Goal: Task Accomplishment & Management: Complete application form

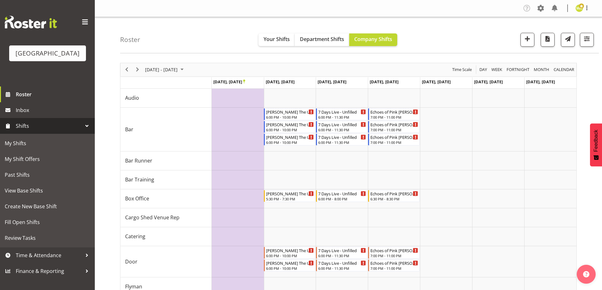
scroll to position [95, 0]
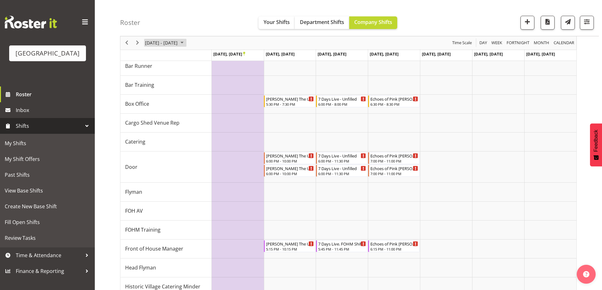
click at [169, 44] on span "November 03 - 09, 2025" at bounding box center [161, 43] width 34 height 8
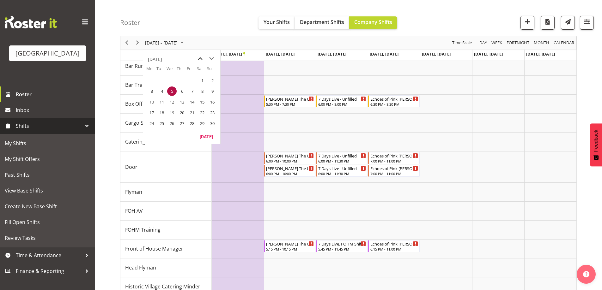
click at [202, 60] on span "previous month" at bounding box center [200, 58] width 11 height 11
click at [177, 102] on span "16" at bounding box center [181, 101] width 9 height 9
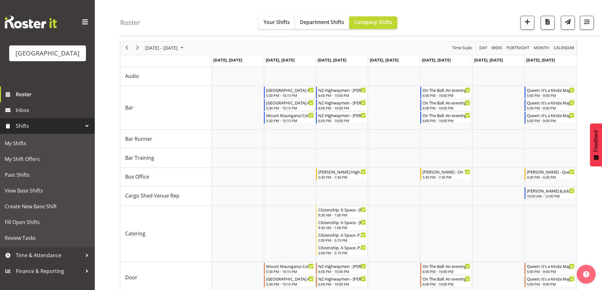
scroll to position [32, 0]
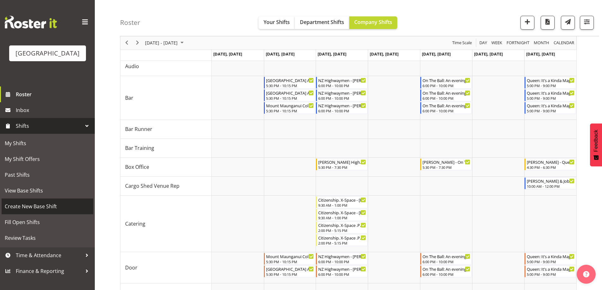
click at [24, 211] on span "Create New Base Shift" at bounding box center [47, 206] width 85 height 9
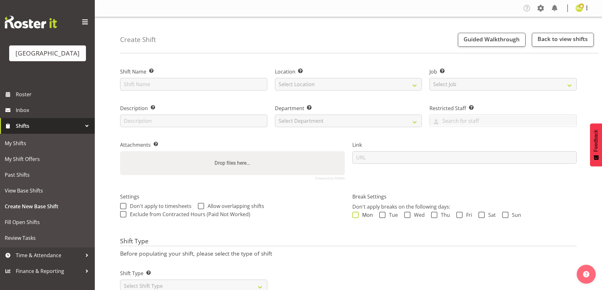
click at [355, 212] on div "Don't apply breaks on the following days: Mon Tue Wed Thu Fri Sat Sun" at bounding box center [464, 211] width 225 height 17
click at [380, 216] on span at bounding box center [382, 215] width 6 height 6
click at [380, 216] on input "Tue" at bounding box center [381, 215] width 4 height 4
checkbox input "true"
click at [355, 222] on div "Break Settings Don't apply breaks on the following days: Mon Tue Wed Thu Fri Sa…" at bounding box center [465, 209] width 232 height 50
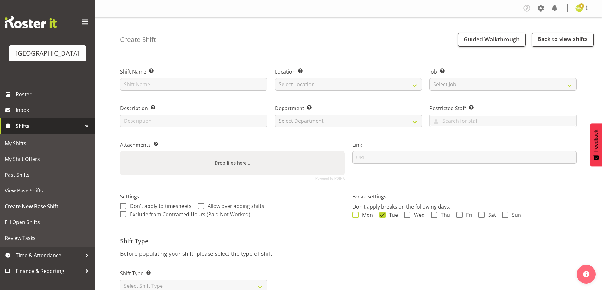
click at [357, 218] on span at bounding box center [355, 215] width 6 height 6
click at [357, 217] on input "Mon" at bounding box center [354, 215] width 4 height 4
checkbox input "true"
click at [406, 214] on span at bounding box center [407, 215] width 6 height 6
click at [406, 214] on input "Wed" at bounding box center [406, 215] width 4 height 4
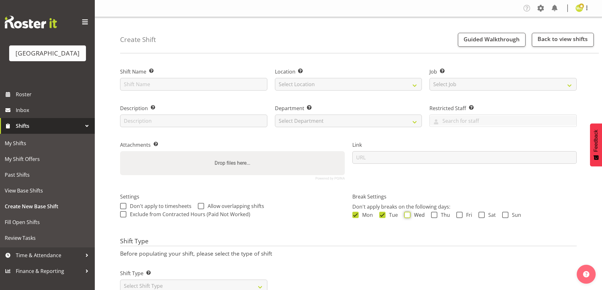
checkbox input "true"
click at [433, 214] on span at bounding box center [434, 215] width 6 height 6
click at [433, 214] on input "Thu" at bounding box center [433, 215] width 4 height 4
checkbox input "true"
drag, startPoint x: 457, startPoint y: 214, endPoint x: 480, endPoint y: 212, distance: 22.8
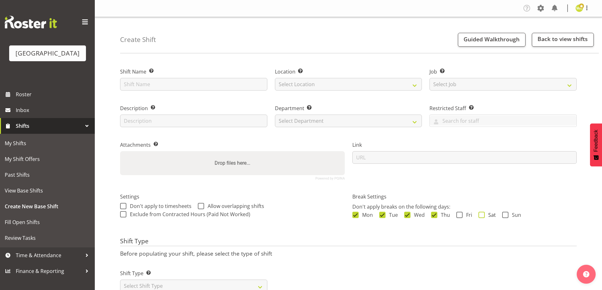
click at [459, 214] on span at bounding box center [459, 215] width 6 height 6
click at [459, 214] on input "Fri" at bounding box center [458, 215] width 4 height 4
checkbox input "true"
drag, startPoint x: 483, startPoint y: 214, endPoint x: 511, endPoint y: 214, distance: 28.5
click at [486, 214] on label "Sat" at bounding box center [487, 215] width 17 height 6
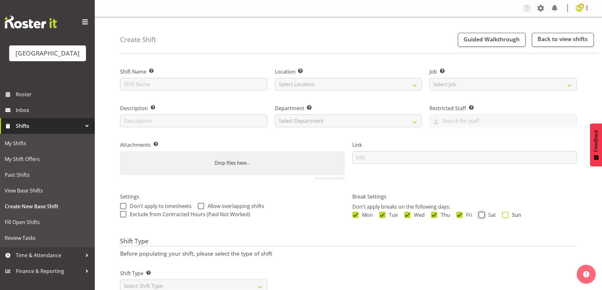
click at [483, 214] on input "Sat" at bounding box center [481, 215] width 4 height 4
checkbox input "true"
click at [517, 215] on span "Sun" at bounding box center [515, 215] width 13 height 6
click at [506, 215] on input "Sun" at bounding box center [504, 215] width 4 height 4
checkbox input "true"
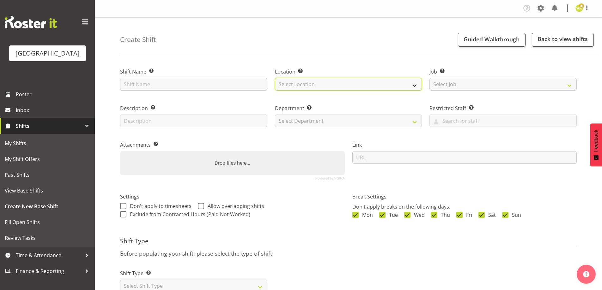
click at [307, 89] on select "Select Location Baycourt Community and Arts Centre Cargo Shed Historic Village" at bounding box center [348, 84] width 147 height 13
select select "1115"
click at [275, 78] on select "Select Location Baycourt Community and Arts Centre Cargo Shed Historic Village" at bounding box center [348, 84] width 147 height 13
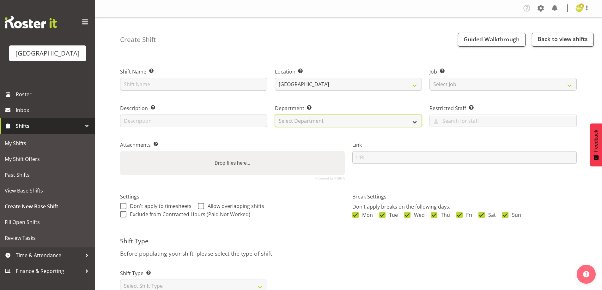
drag, startPoint x: 306, startPoint y: 122, endPoint x: 307, endPoint y: 126, distance: 3.8
click at [306, 122] on select "Select Department Baycourt Box Office" at bounding box center [348, 121] width 147 height 13
select select "794"
click at [275, 115] on select "Select Department Baycourt Box Office" at bounding box center [348, 121] width 147 height 13
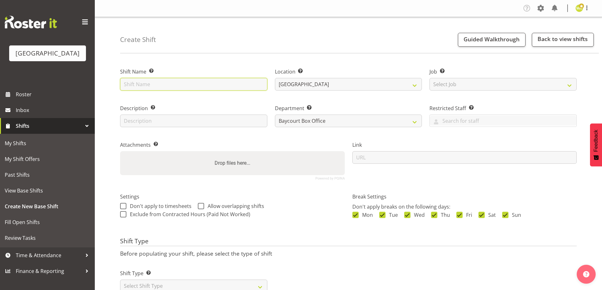
click at [164, 85] on input "text" at bounding box center [193, 84] width 147 height 13
click at [208, 57] on div "Create Shift Guided Walkthrough Back to view shifts Shift Name Enter a name for…" at bounding box center [348, 164] width 507 height 294
click at [160, 88] on input "text" at bounding box center [193, 84] width 147 height 13
paste input "TE TOHU PAETAHI"
type input "TE TOHU PAETAHI"
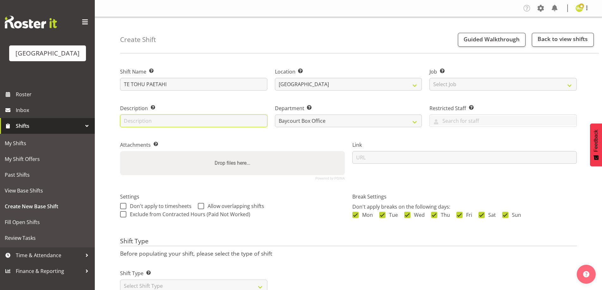
click at [240, 117] on input "text" at bounding box center [193, 121] width 147 height 13
type input "Box Office"
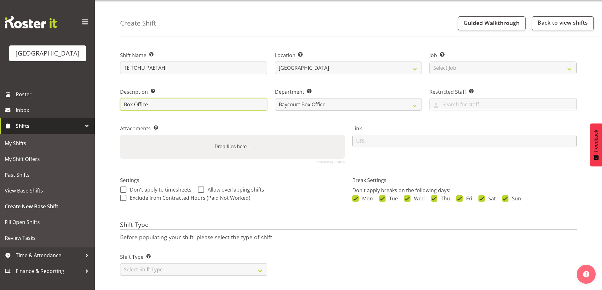
scroll to position [25, 0]
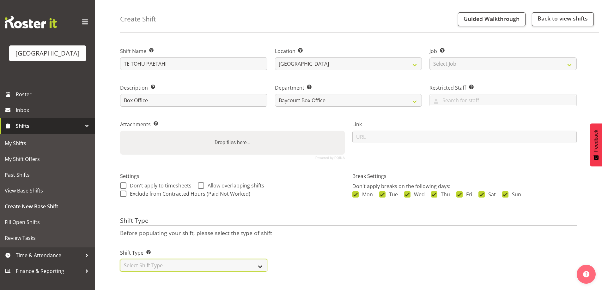
click at [174, 261] on select "Select Shift Type One Off Shift Recurring Shift Rotating Shift" at bounding box center [193, 266] width 147 height 13
select select "one_off"
click at [120, 260] on select "Select Shift Type One Off Shift Recurring Shift Rotating Shift" at bounding box center [193, 266] width 147 height 13
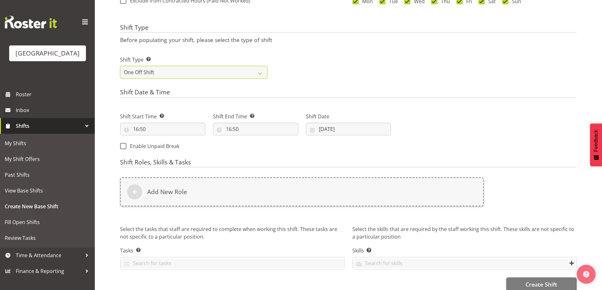
scroll to position [225, 0]
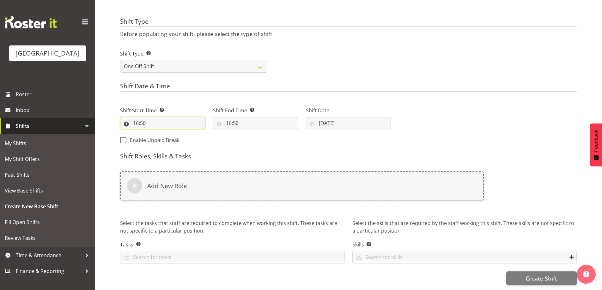
click at [137, 120] on input "16:50" at bounding box center [162, 123] width 85 height 13
click at [421, 33] on div "Shift Type Before populating your shift, please select the type of shift Shift …" at bounding box center [348, 47] width 457 height 59
click at [135, 117] on input "16:50" at bounding box center [162, 123] width 85 height 13
click at [159, 133] on select "00 01 02 03 04 05 06 07 08 09 10 11 12 13 14 15 16 17 18 19 20 21 22 23" at bounding box center [163, 139] width 14 height 13
select select "14"
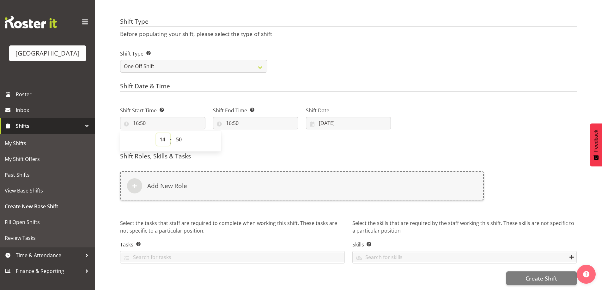
click at [156, 133] on select "00 01 02 03 04 05 06 07 08 09 10 11 12 13 14 15 16 17 18 19 20 21 22 23" at bounding box center [163, 139] width 14 height 13
type input "14:50"
click at [177, 137] on select "00 01 02 03 04 05 06 07 08 09 10 11 12 13 14 15 16 17 18 19 20 21 22 23 24 25 2…" at bounding box center [180, 139] width 14 height 13
select select "30"
click at [173, 133] on select "00 01 02 03 04 05 06 07 08 09 10 11 12 13 14 15 16 17 18 19 20 21 22 23 24 25 2…" at bounding box center [180, 139] width 14 height 13
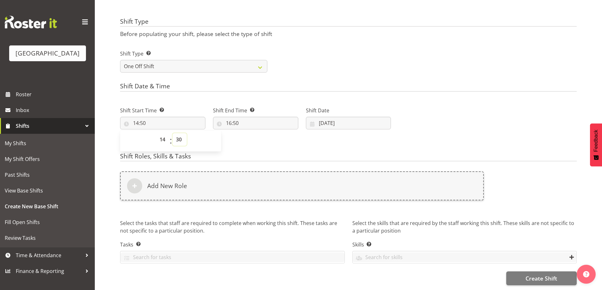
type input "14:30"
click at [231, 119] on input "16:50" at bounding box center [255, 123] width 85 height 13
click at [255, 137] on select "00 01 02 03 04 05 06 07 08 09 10 11 12 13 14 15 16 17 18 19 20 21 22 23" at bounding box center [256, 139] width 14 height 13
select select "15"
click at [249, 133] on select "00 01 02 03 04 05 06 07 08 09 10 11 12 13 14 15 16 17 18 19 20 21 22 23" at bounding box center [256, 139] width 14 height 13
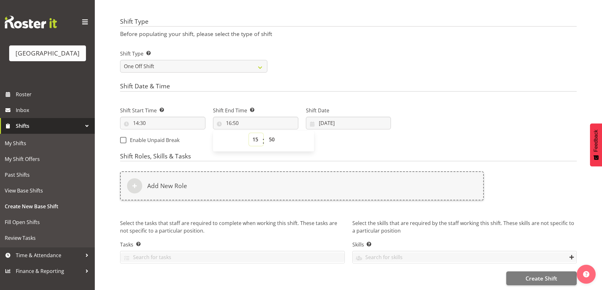
type input "15:50"
click at [272, 134] on select "00 01 02 03 04 05 06 07 08 09 10 11 12 13 14 15 16 17 18 19 20 21 22 23 24 25 2…" at bounding box center [273, 139] width 14 height 13
select select "30"
click at [266, 133] on select "00 01 02 03 04 05 06 07 08 09 10 11 12 13 14 15 16 17 18 19 20 21 22 23 24 25 2…" at bounding box center [273, 139] width 14 height 13
type input "15:30"
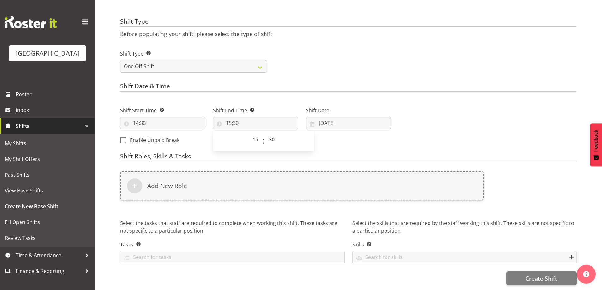
click at [528, 91] on div "Shift Date & Time Shift Start Time Set the time of the day you wish this shift …" at bounding box center [348, 116] width 457 height 66
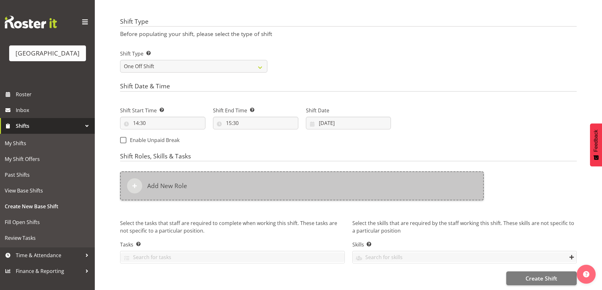
click at [190, 181] on div "Add New Role" at bounding box center [302, 186] width 364 height 29
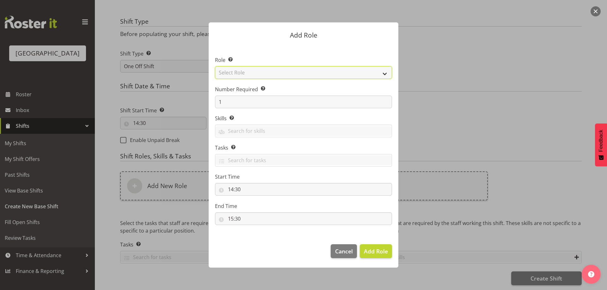
click at [283, 70] on select "Select Role Audio Bar Bar Runner Bar Training Box Office Cargo Shed Venue Rep C…" at bounding box center [303, 72] width 177 height 13
select select "1301"
click at [215, 66] on select "Select Role Audio Bar Bar Runner Bar Training Box Office Cargo Shed Venue Rep C…" at bounding box center [303, 72] width 177 height 13
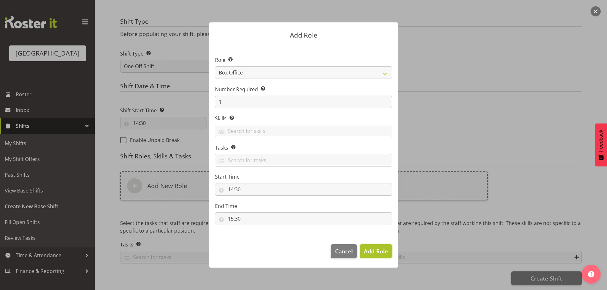
click at [389, 247] on button "Add Role" at bounding box center [376, 252] width 32 height 14
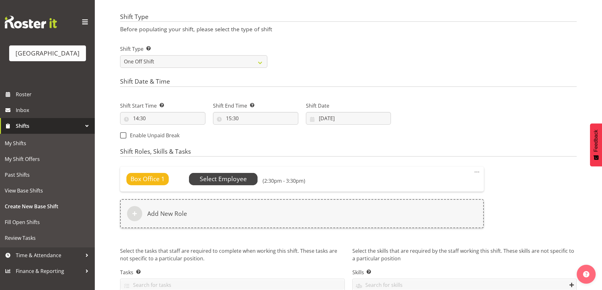
click at [229, 179] on span "Select Employee" at bounding box center [223, 179] width 47 height 9
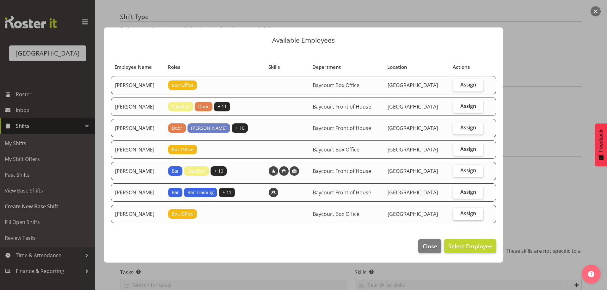
click at [470, 212] on span "Assign" at bounding box center [468, 214] width 16 height 6
click at [457, 212] on input "Assign" at bounding box center [455, 214] width 4 height 4
checkbox input "true"
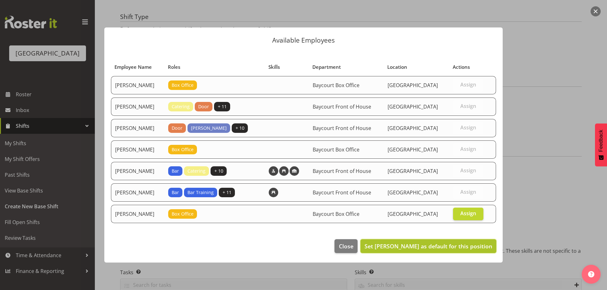
click at [471, 250] on span "Set Wendy Auld as default for this position" at bounding box center [428, 247] width 128 height 8
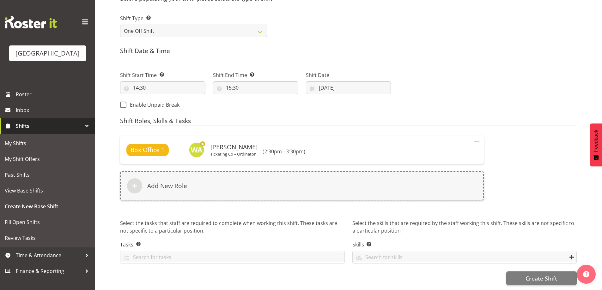
scroll to position [260, 0]
click at [548, 275] on span "Create Shift" at bounding box center [542, 279] width 32 height 8
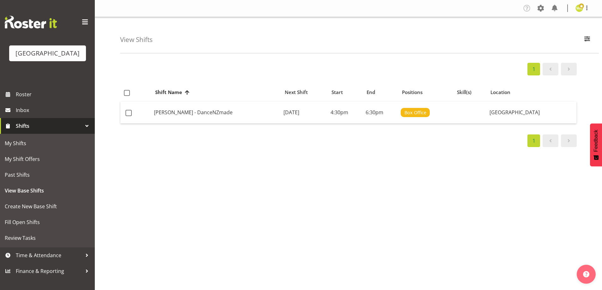
click at [347, 37] on div "View Shifts Search robin All Locations Baycourt Community and Arts Centre Bayco…" at bounding box center [359, 35] width 479 height 36
click at [20, 99] on span "Roster" at bounding box center [54, 94] width 76 height 9
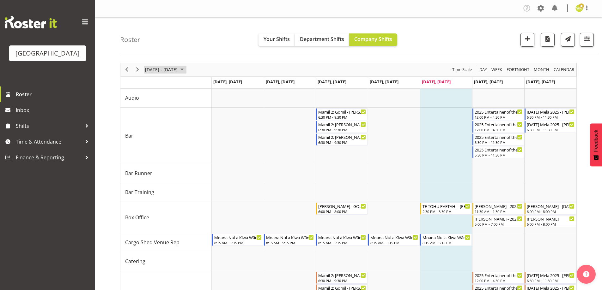
click at [179, 66] on div "[DATE] - [DATE]" at bounding box center [165, 69] width 45 height 13
click at [188, 128] on span "17" at bounding box center [191, 128] width 9 height 9
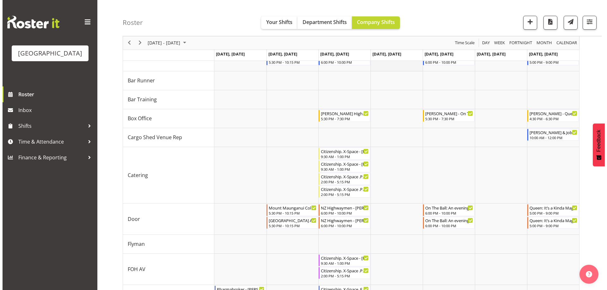
scroll to position [95, 0]
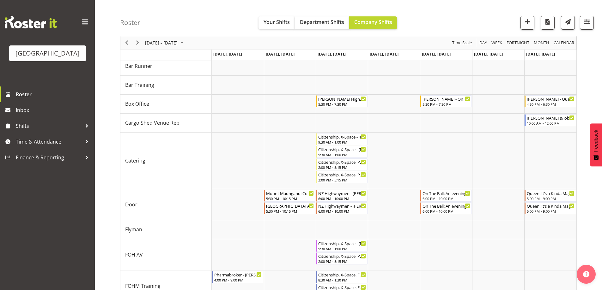
drag, startPoint x: 204, startPoint y: 39, endPoint x: 200, endPoint y: 40, distance: 4.0
click at [203, 39] on div "[DATE] - [DATE] [DATE] Day Week Fortnight Month calendar Month Agenda Time Scale" at bounding box center [348, 42] width 456 height 13
click at [178, 42] on span "[DATE] - [DATE]" at bounding box center [161, 43] width 34 height 8
click at [194, 78] on span "3" at bounding box center [191, 80] width 9 height 9
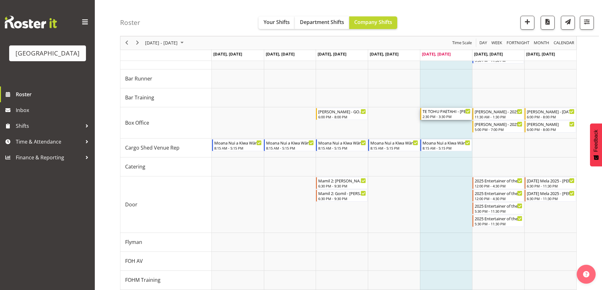
click at [443, 116] on div "2:30 PM - 3:30 PM" at bounding box center [447, 116] width 48 height 5
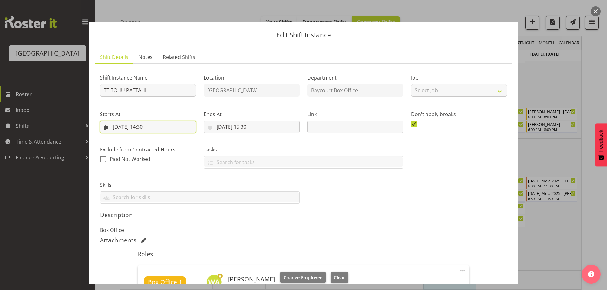
click at [119, 126] on input "[DATE] 14:30" at bounding box center [148, 127] width 96 height 13
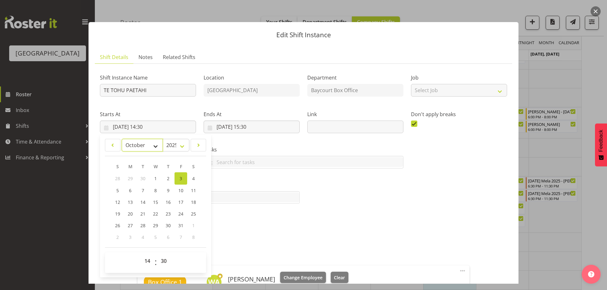
click at [144, 144] on select "January February March April May June July August September October November De…" at bounding box center [142, 145] width 41 height 13
click at [169, 204] on span "16" at bounding box center [168, 202] width 5 height 6
type input "[DATE] 14:30"
click at [220, 130] on input "[DATE] 15:30" at bounding box center [252, 127] width 96 height 13
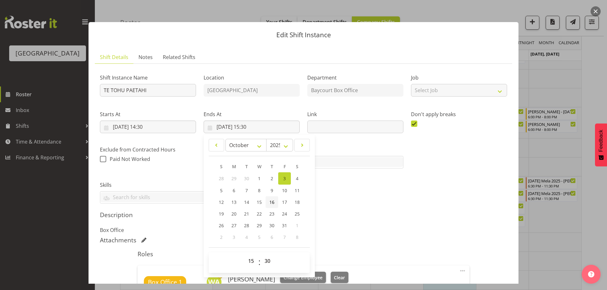
click at [270, 204] on span "16" at bounding box center [271, 202] width 5 height 6
type input "[DATE] 15:30"
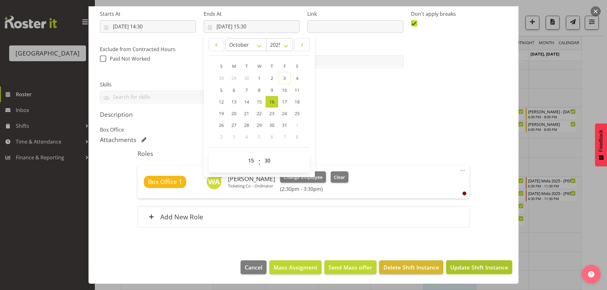
click at [482, 266] on span "Update Shift Instance" at bounding box center [479, 268] width 58 height 8
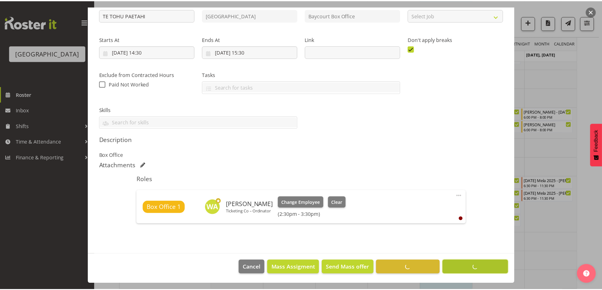
scroll to position [75, 0]
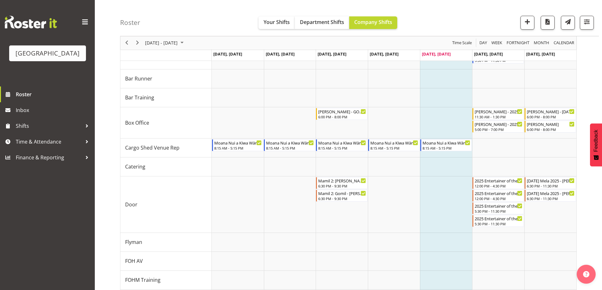
click at [158, 38] on div "[DATE] - [DATE]" at bounding box center [165, 42] width 45 height 13
click at [183, 101] on span "16" at bounding box center [181, 101] width 9 height 9
